Goal: Information Seeking & Learning: Learn about a topic

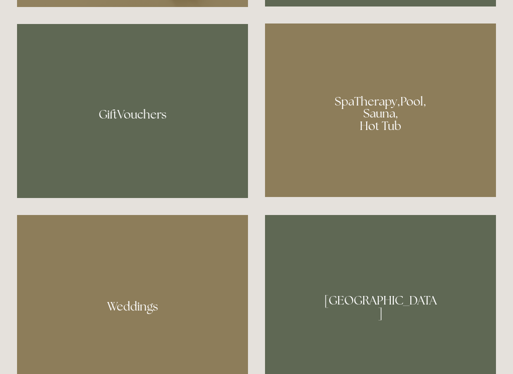
scroll to position [777, 0]
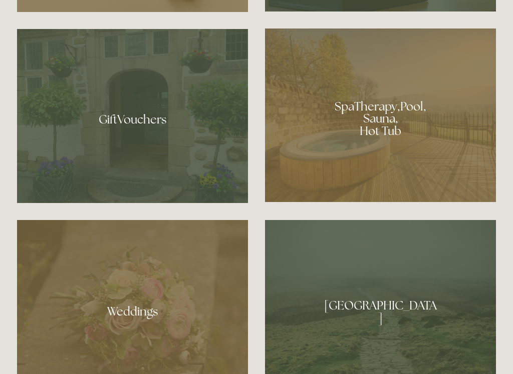
click at [439, 167] on div at bounding box center [380, 116] width 231 height 174
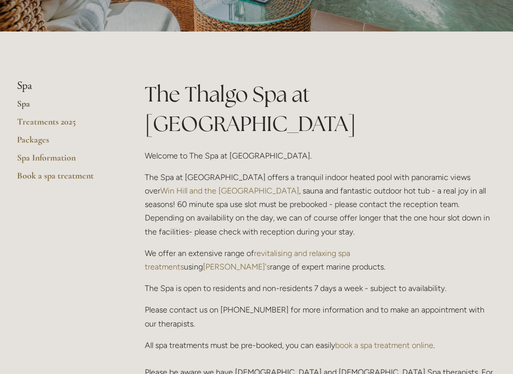
scroll to position [179, 0]
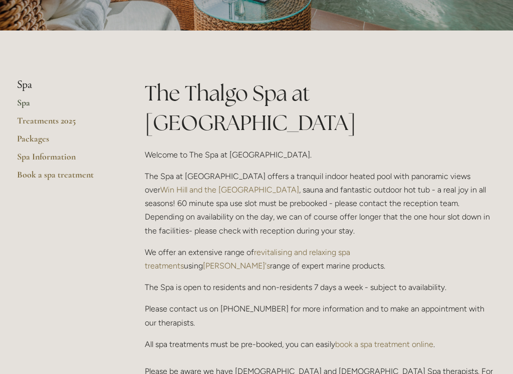
click at [28, 123] on link "Treatments 2025" at bounding box center [65, 125] width 96 height 18
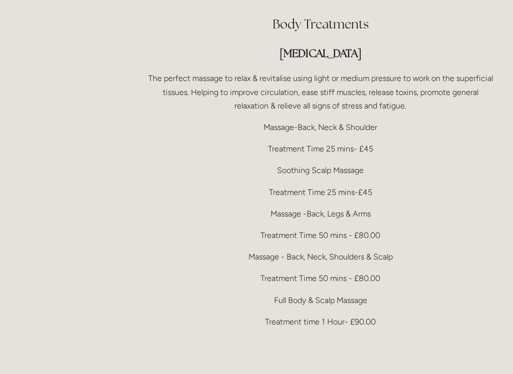
scroll to position [1988, 0]
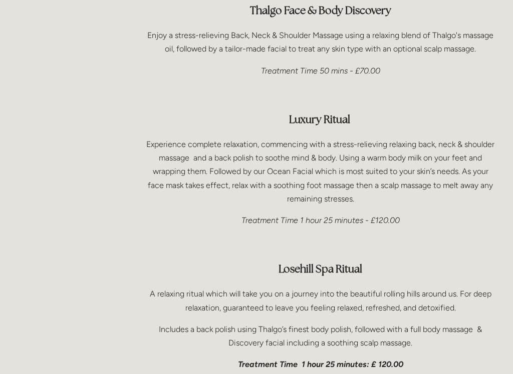
scroll to position [1508, 0]
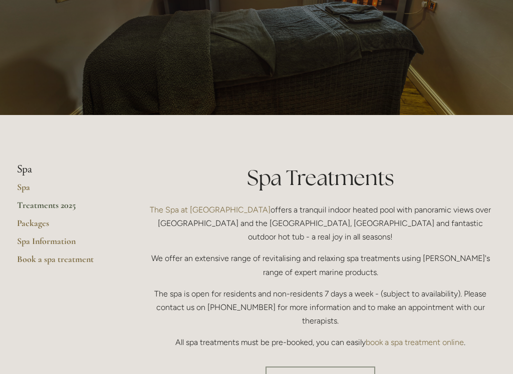
scroll to position [106, 0]
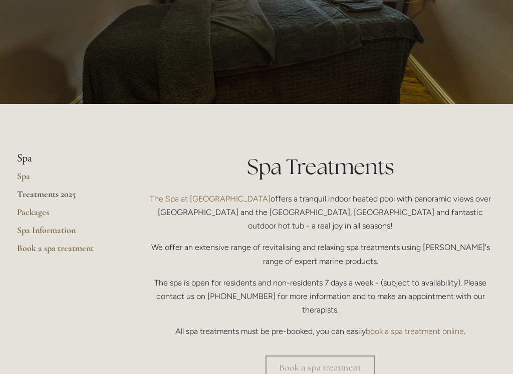
click at [25, 211] on link "Packages" at bounding box center [65, 216] width 96 height 18
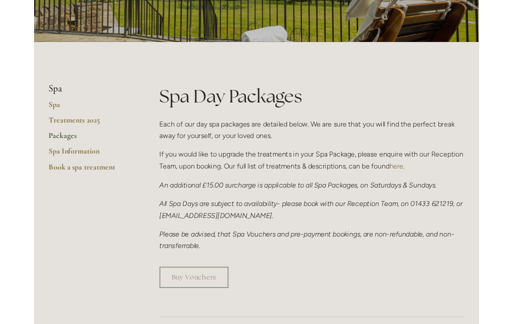
scroll to position [161, 0]
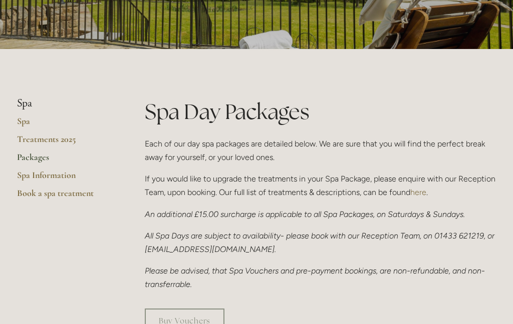
click at [23, 175] on link "Spa Information" at bounding box center [65, 179] width 96 height 18
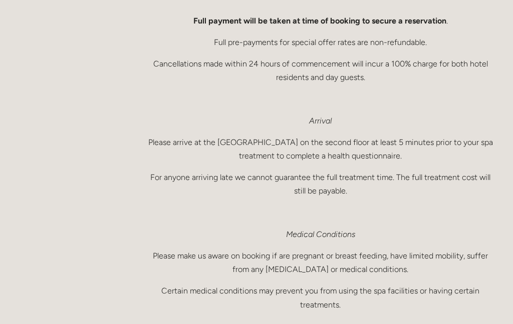
scroll to position [223, 0]
